Goal: Use online tool/utility: Utilize a website feature to perform a specific function

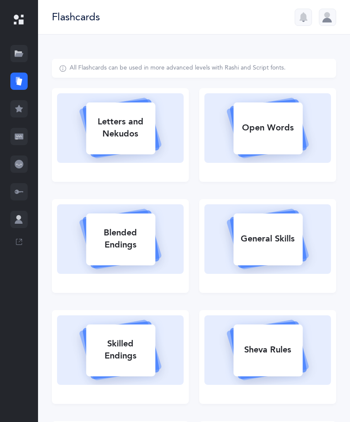
scroll to position [28, 52]
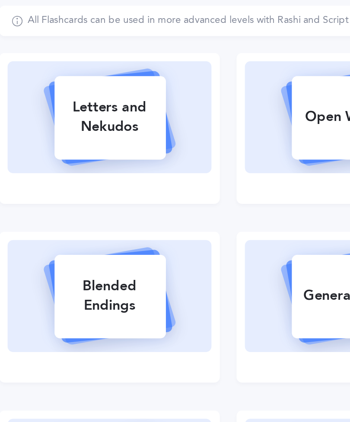
select select
select select "single"
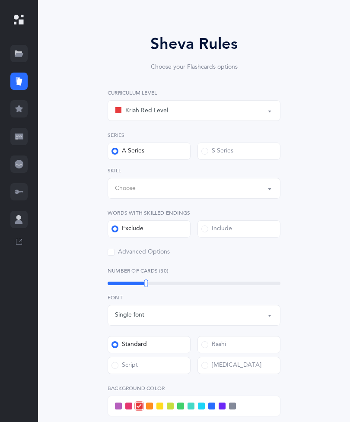
click at [270, 186] on button "Choose" at bounding box center [194, 189] width 173 height 21
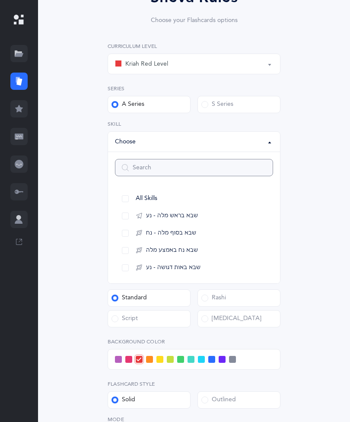
scroll to position [98, 0]
click at [192, 268] on span "שבא באות דגושה - נע" at bounding box center [173, 268] width 54 height 8
select select "16"
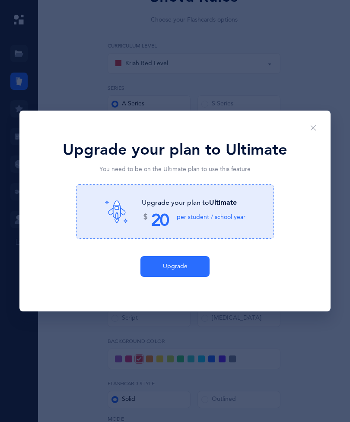
click at [322, 135] on button "Close" at bounding box center [313, 128] width 21 height 21
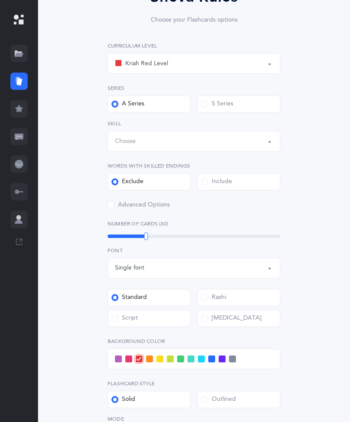
click at [268, 145] on button "Choose" at bounding box center [194, 141] width 173 height 21
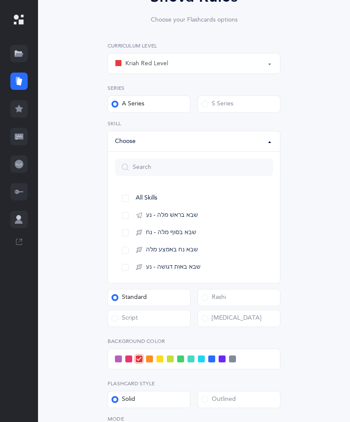
click at [151, 199] on span "All Skills" at bounding box center [147, 199] width 22 height 8
select select "all"
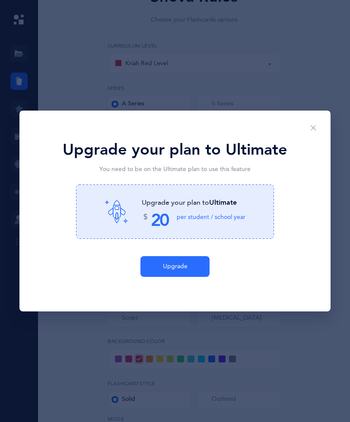
click at [185, 271] on span "Upgrade" at bounding box center [175, 266] width 25 height 9
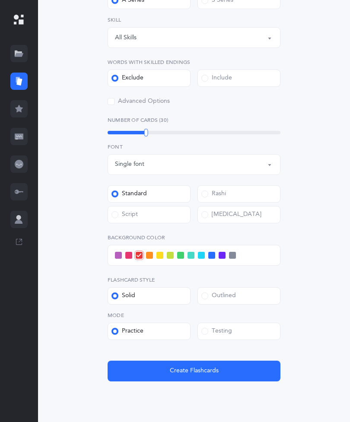
scroll to position [202, 0]
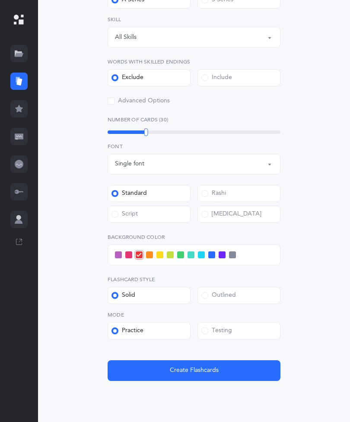
click at [219, 255] on span at bounding box center [222, 255] width 7 height 7
click at [0, 0] on input "checkbox" at bounding box center [0, 0] width 0 height 0
click at [206, 366] on span "Create Flashcards" at bounding box center [194, 370] width 49 height 9
click at [215, 367] on span "Create Flashcards" at bounding box center [194, 370] width 49 height 9
click at [223, 365] on button "Create Flashcards" at bounding box center [194, 370] width 173 height 21
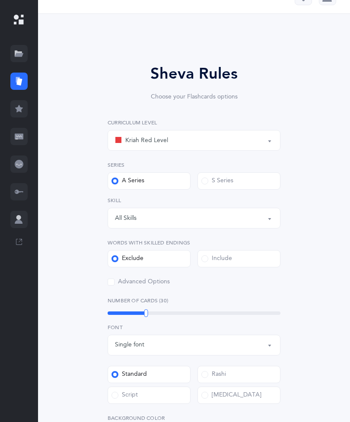
scroll to position [0, 0]
